Goal: Information Seeking & Learning: Understand process/instructions

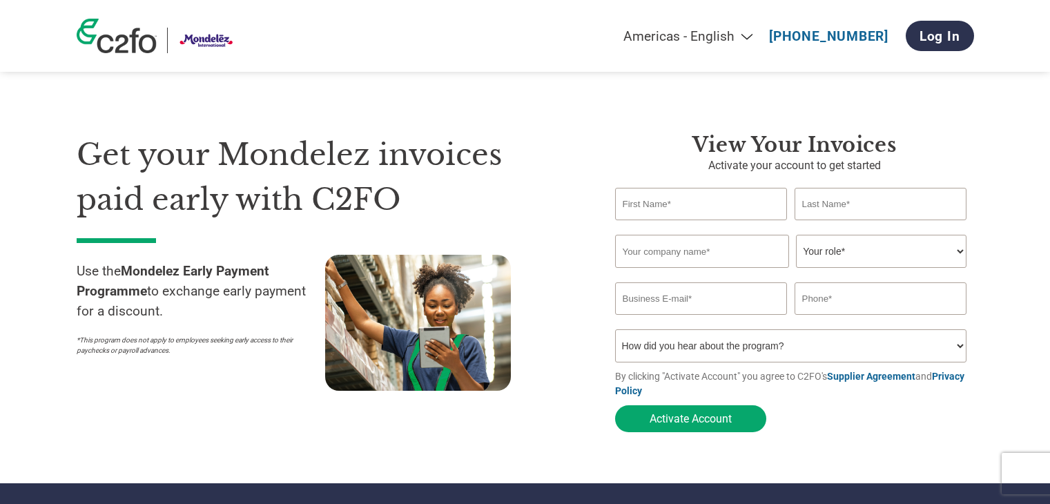
select select "en-[GEOGRAPHIC_DATA]"
drag, startPoint x: 1013, startPoint y: 217, endPoint x: 994, endPoint y: 239, distance: 28.8
click at [1013, 217] on section "Get your Mondelez invoices paid early with C2FO Use the Mondelez Early Payment …" at bounding box center [525, 269] width 1050 height 428
click at [128, 387] on div "Use the Mondelez Early Payment Programme to exchange early payment for a discou…" at bounding box center [201, 324] width 249 height 139
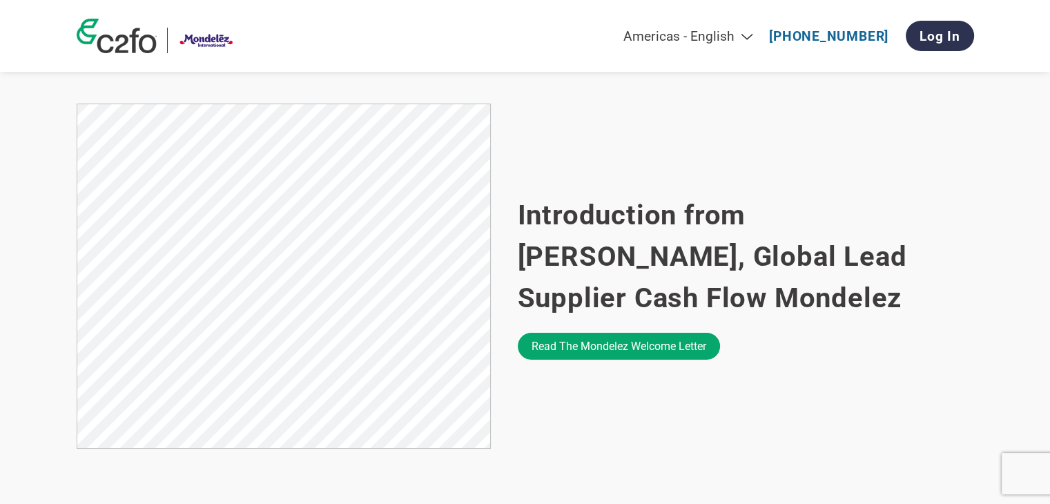
scroll to position [898, 0]
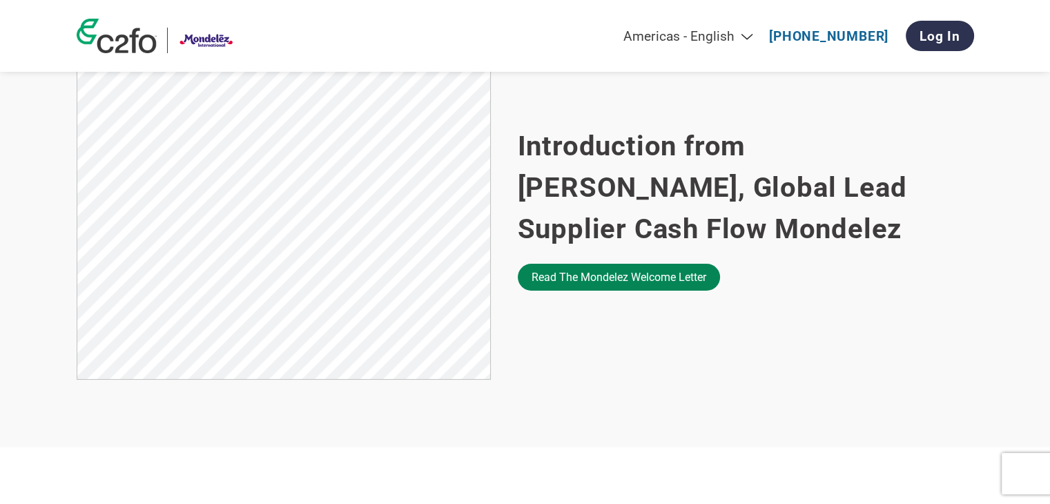
click at [620, 284] on link "Read the Mondelez welcome letter" at bounding box center [619, 277] width 202 height 27
click at [1018, 164] on section "Introduction from Jorge Gomez, Global Lead Supplier Cash Flow Mondelez Read the…" at bounding box center [525, 209] width 1050 height 478
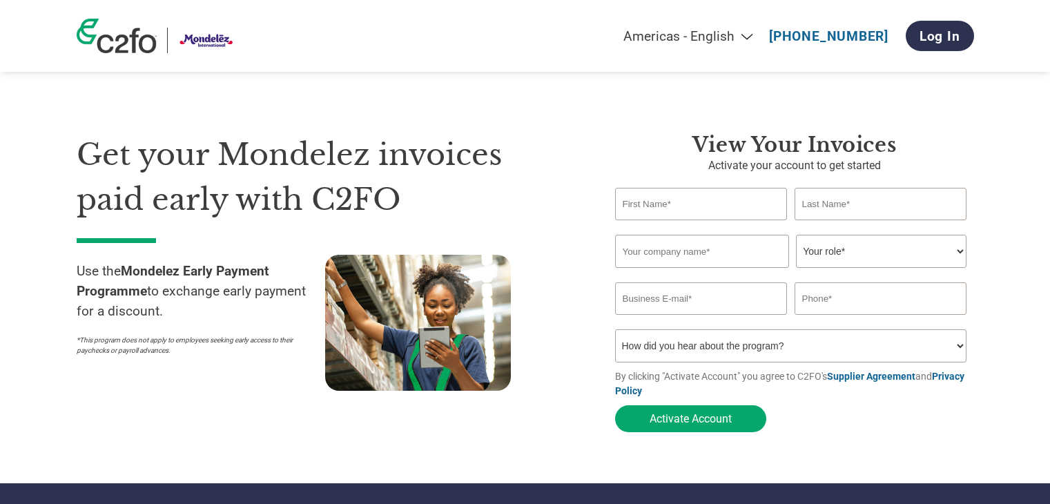
select select "en-[GEOGRAPHIC_DATA]"
